Goal: Information Seeking & Learning: Learn about a topic

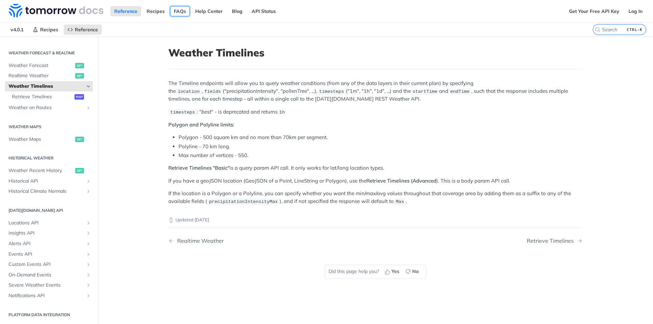
click at [178, 9] on link "FAQs" at bounding box center [180, 11] width 20 height 10
click at [211, 8] on link "Help Center" at bounding box center [208, 11] width 35 height 10
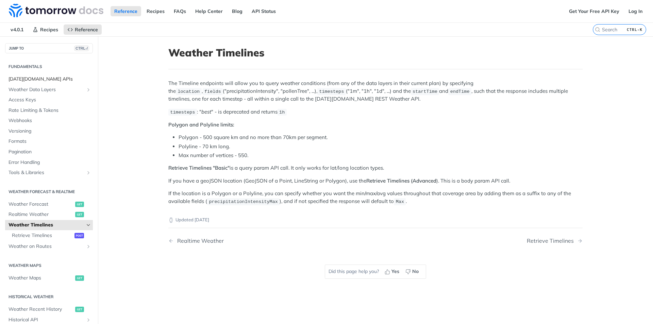
click at [28, 76] on span "[DATE][DOMAIN_NAME] APIs" at bounding box center [49, 79] width 83 height 7
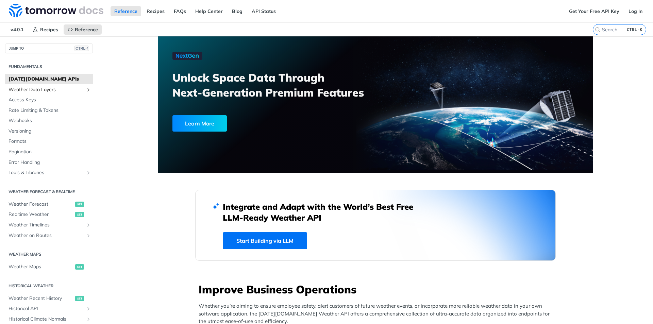
click at [86, 87] on icon "Show subpages for Weather Data Layers" at bounding box center [88, 89] width 5 height 5
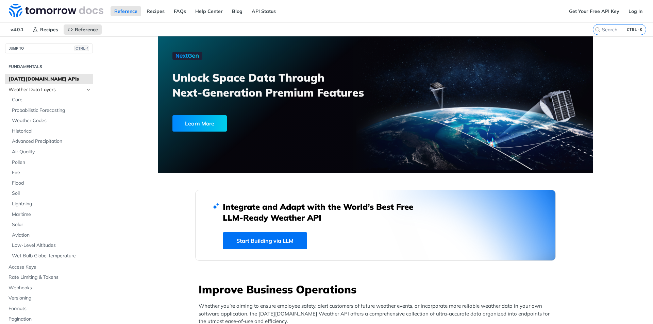
click at [86, 87] on icon "Hide subpages for Weather Data Layers" at bounding box center [88, 89] width 5 height 5
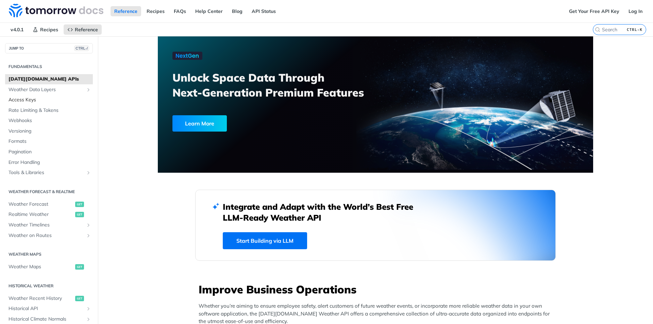
click at [40, 100] on span "Access Keys" at bounding box center [49, 100] width 83 height 7
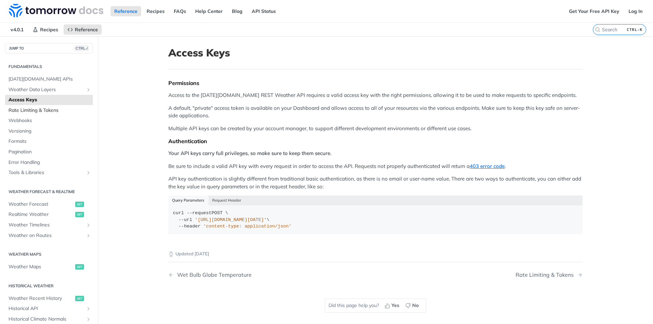
click at [39, 108] on span "Rate Limiting & Tokens" at bounding box center [49, 110] width 83 height 7
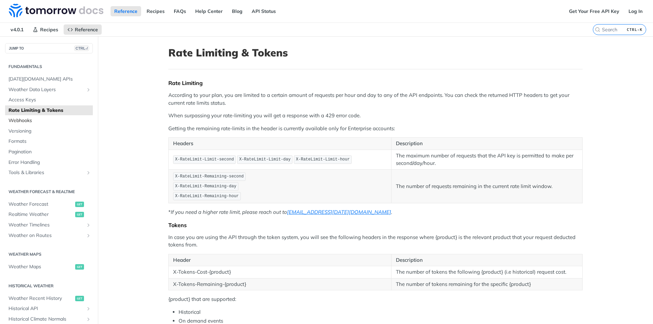
click at [31, 118] on span "Webhooks" at bounding box center [49, 120] width 83 height 7
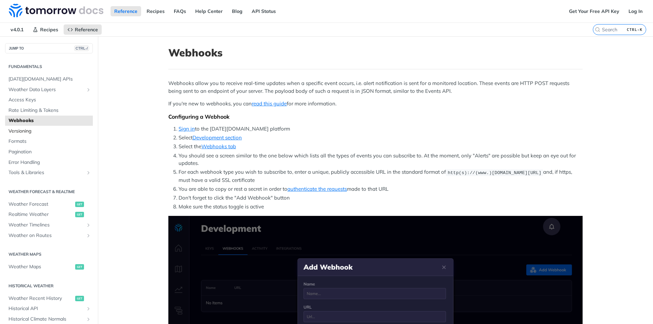
click at [30, 132] on span "Versioning" at bounding box center [49, 131] width 83 height 7
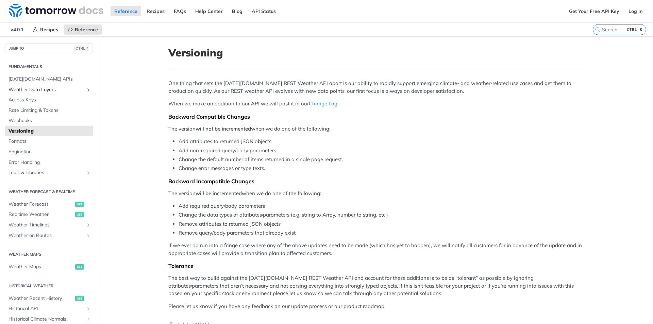
click at [86, 90] on icon "Show subpages for Weather Data Layers" at bounding box center [88, 89] width 5 height 5
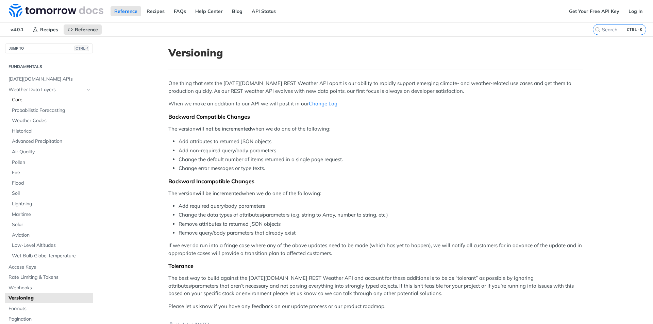
click at [31, 95] on link "Core" at bounding box center [50, 100] width 84 height 10
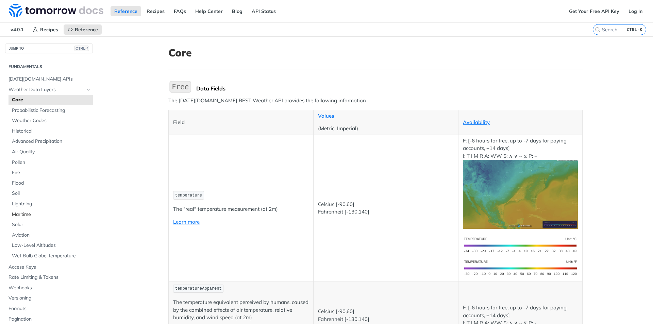
scroll to position [68, 0]
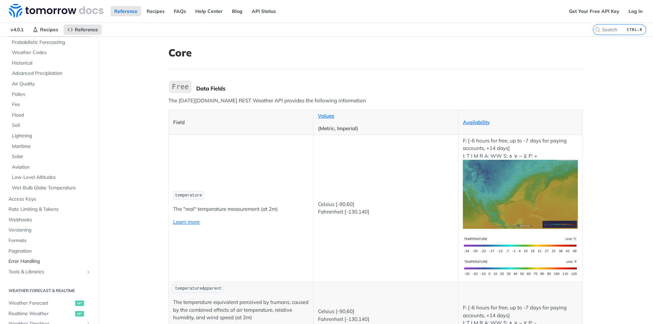
click at [30, 263] on span "Error Handling" at bounding box center [49, 261] width 83 height 7
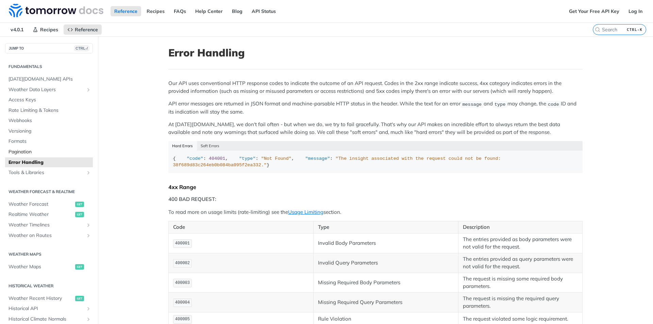
click at [28, 154] on span "Pagination" at bounding box center [49, 152] width 83 height 7
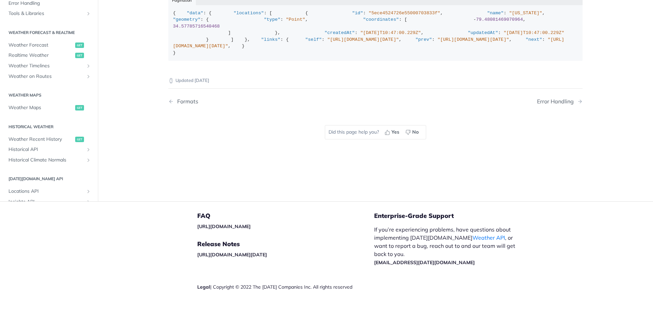
scroll to position [204, 0]
click at [14, 17] on span "Tools & Libraries" at bounding box center [45, 13] width 75 height 7
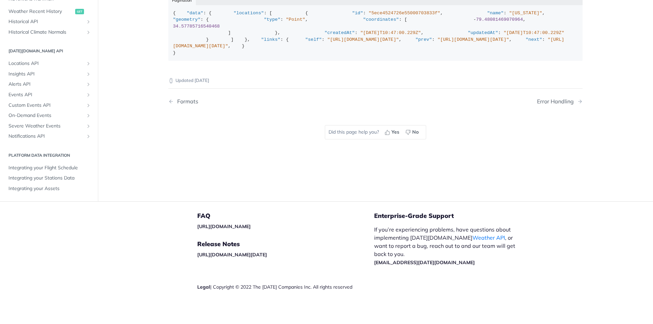
scroll to position [233, 0]
click at [61, 176] on span "Integrating your Stations Data" at bounding box center [49, 178] width 83 height 7
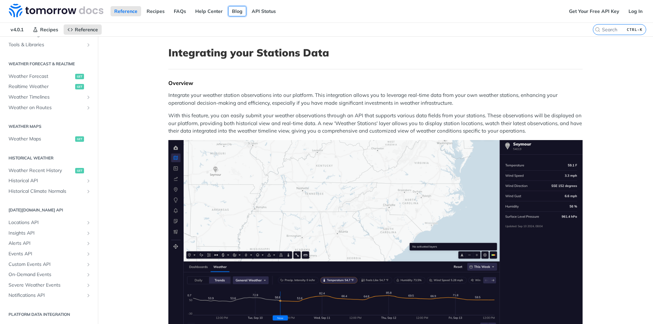
click at [233, 8] on link "Blog" at bounding box center [237, 11] width 18 height 10
click at [150, 9] on link "Recipes" at bounding box center [155, 11] width 25 height 10
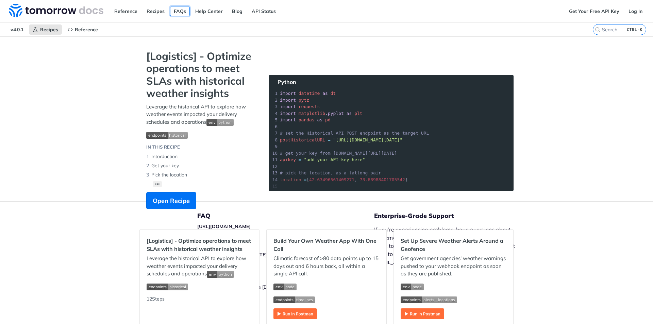
click at [176, 10] on link "FAQs" at bounding box center [180, 11] width 20 height 10
click at [210, 11] on link "Help Center" at bounding box center [208, 11] width 35 height 10
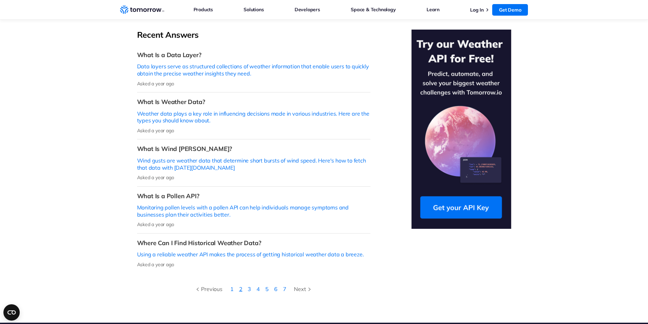
click at [241, 286] on link "2" at bounding box center [240, 289] width 3 height 7
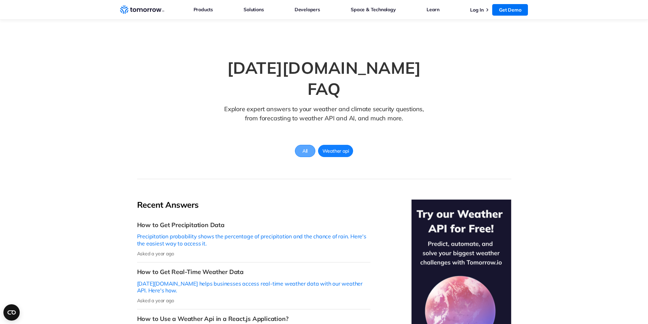
click at [306, 147] on span "All" at bounding box center [304, 151] width 13 height 9
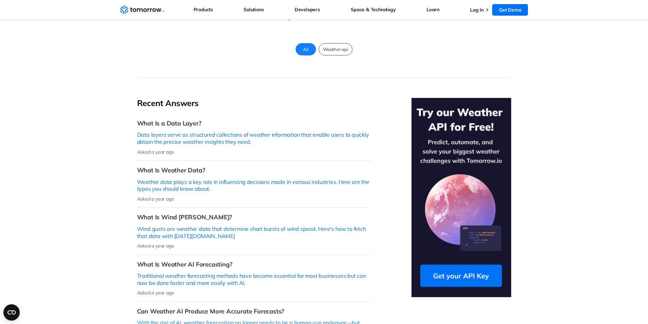
scroll to position [238, 0]
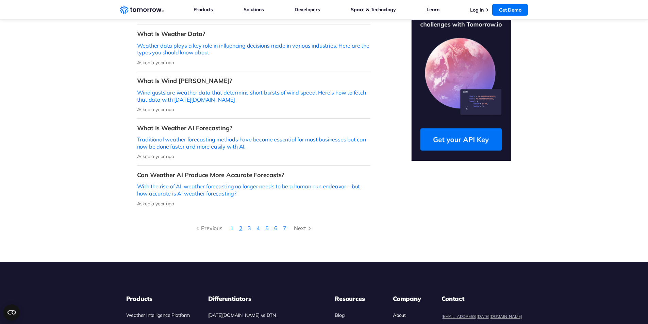
click at [241, 225] on link "2" at bounding box center [240, 228] width 3 height 7
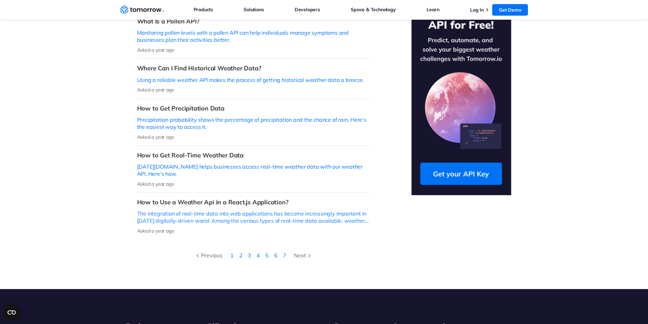
scroll to position [204, 0]
click at [249, 252] on link "3" at bounding box center [248, 255] width 3 height 7
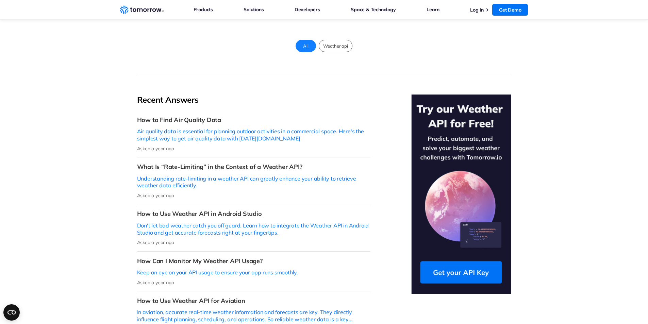
scroll to position [170, 0]
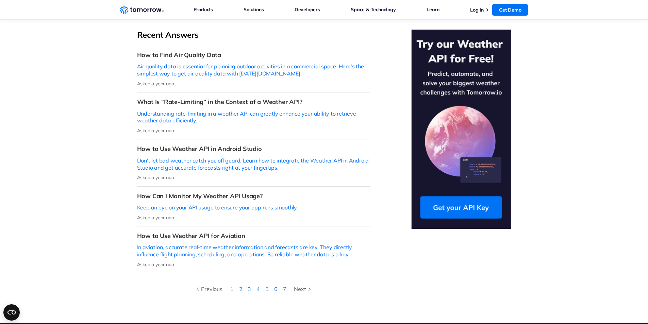
click at [256, 285] on li "4" at bounding box center [258, 289] width 9 height 9
click at [260, 285] on li "4" at bounding box center [258, 289] width 9 height 9
click at [258, 286] on link "4" at bounding box center [257, 289] width 3 height 7
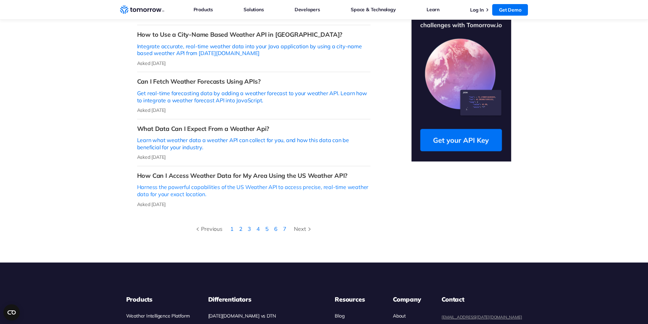
scroll to position [238, 0]
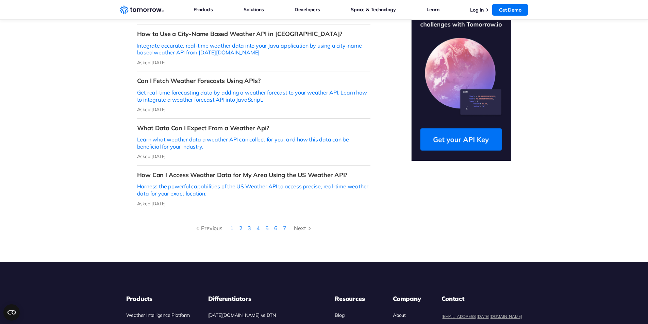
click at [266, 225] on link "5" at bounding box center [266, 228] width 3 height 7
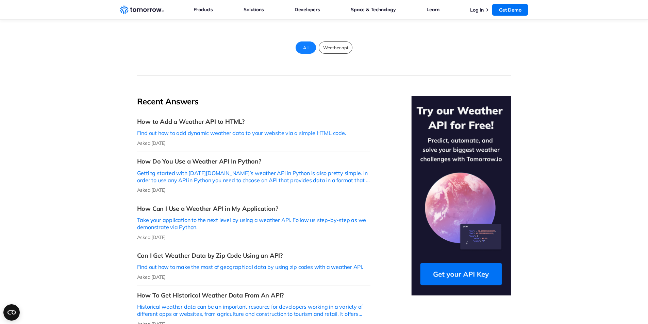
scroll to position [136, 0]
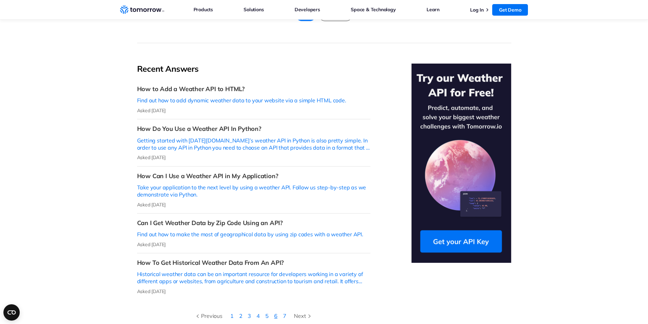
click at [275, 312] on link "6" at bounding box center [275, 315] width 3 height 7
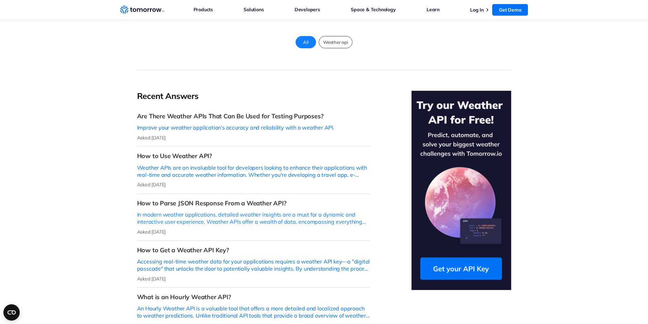
scroll to position [136, 0]
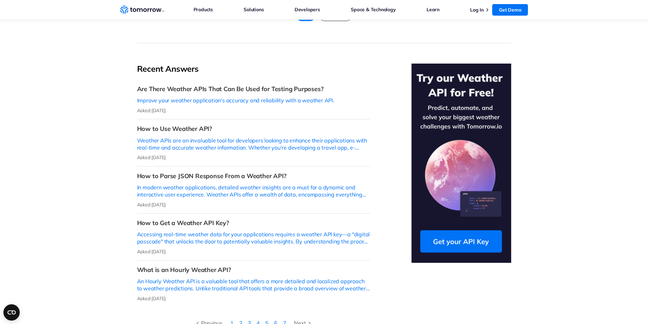
click at [283, 320] on link "7" at bounding box center [284, 323] width 3 height 7
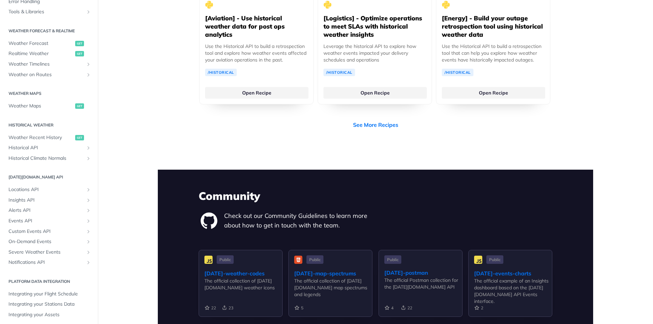
scroll to position [128, 0]
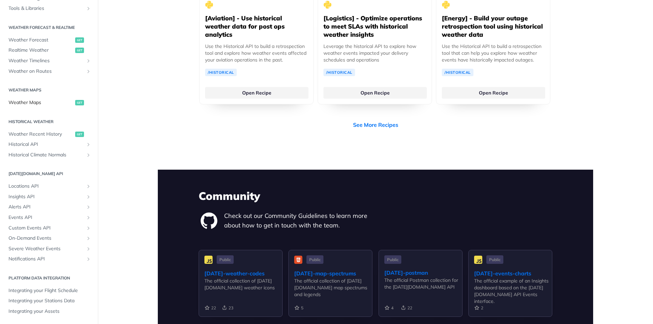
click at [32, 103] on span "Weather Maps" at bounding box center [40, 102] width 65 height 7
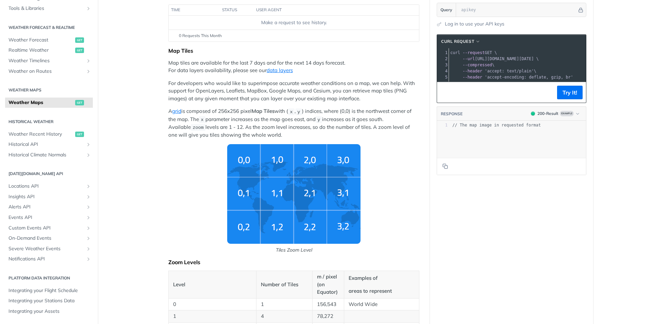
scroll to position [88, 0]
